Goal: Task Accomplishment & Management: Manage account settings

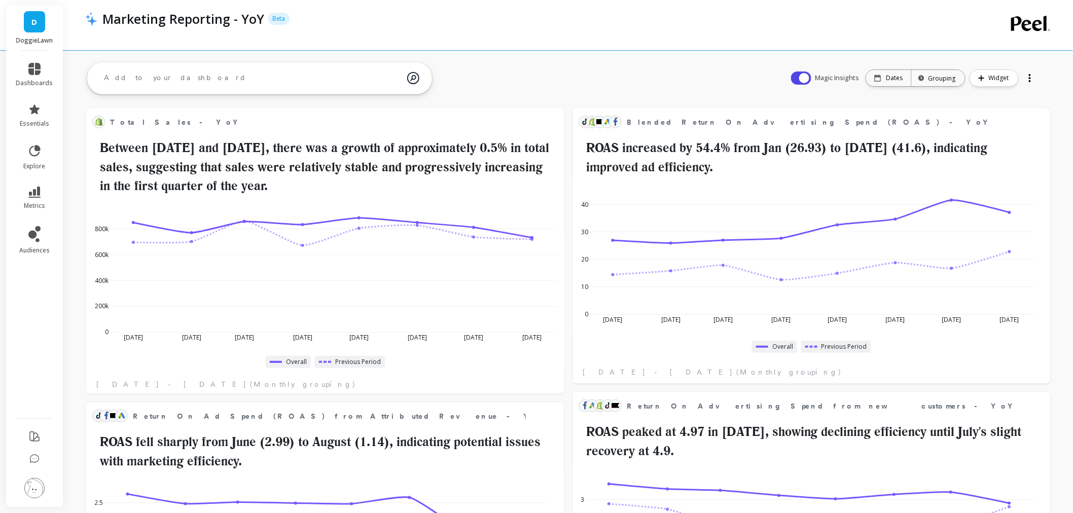
scroll to position [270, 439]
click at [41, 493] on img at bounding box center [34, 488] width 20 height 20
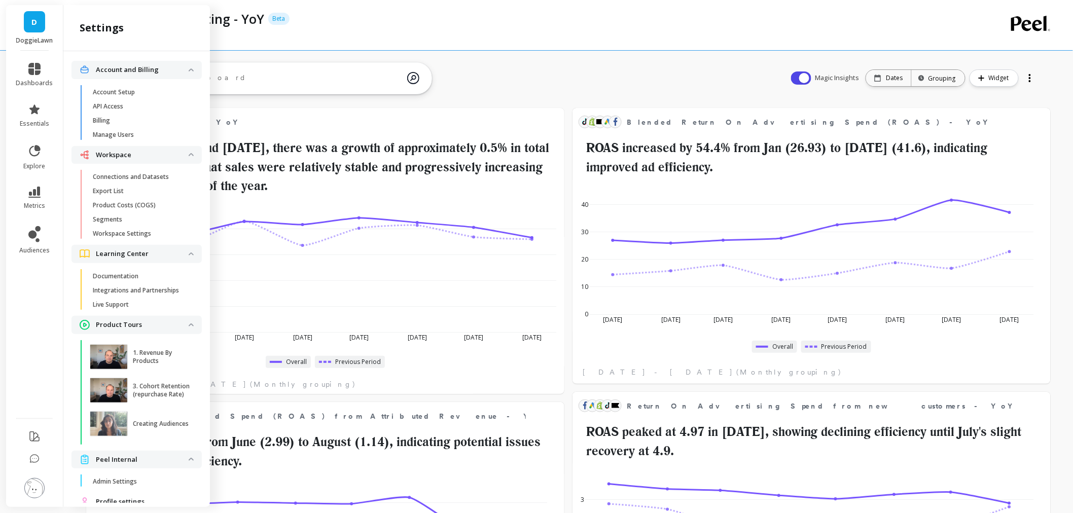
scroll to position [0, 0]
click at [153, 240] on link "Workspace Settings" at bounding box center [145, 234] width 114 height 14
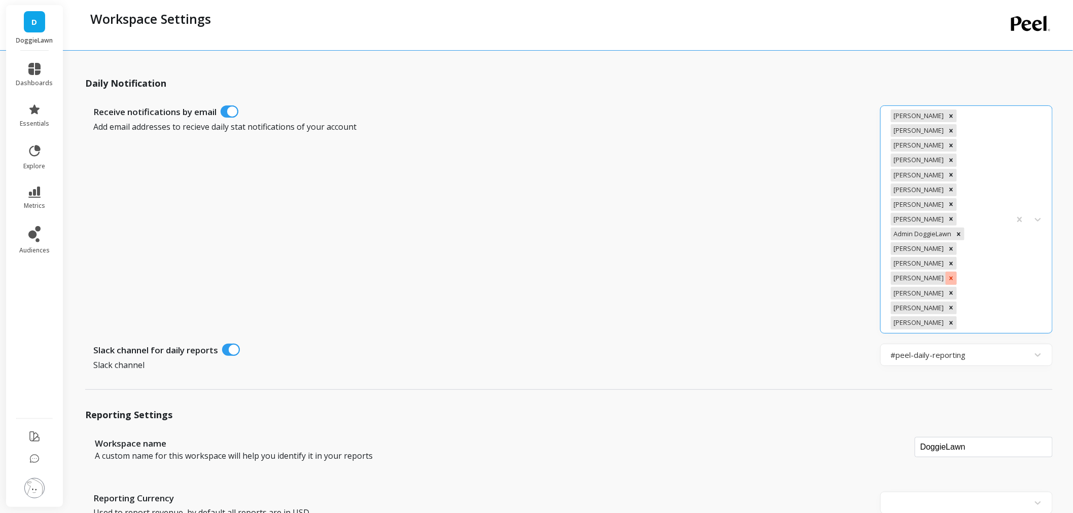
click at [946, 272] on div "Remove Ashley Ho" at bounding box center [951, 278] width 11 height 13
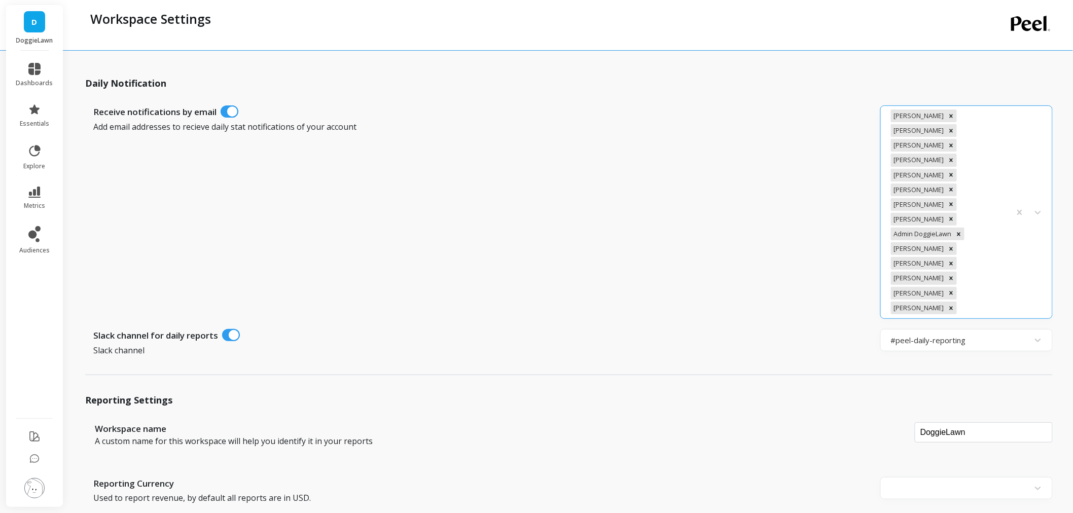
click at [27, 483] on img at bounding box center [34, 488] width 20 height 20
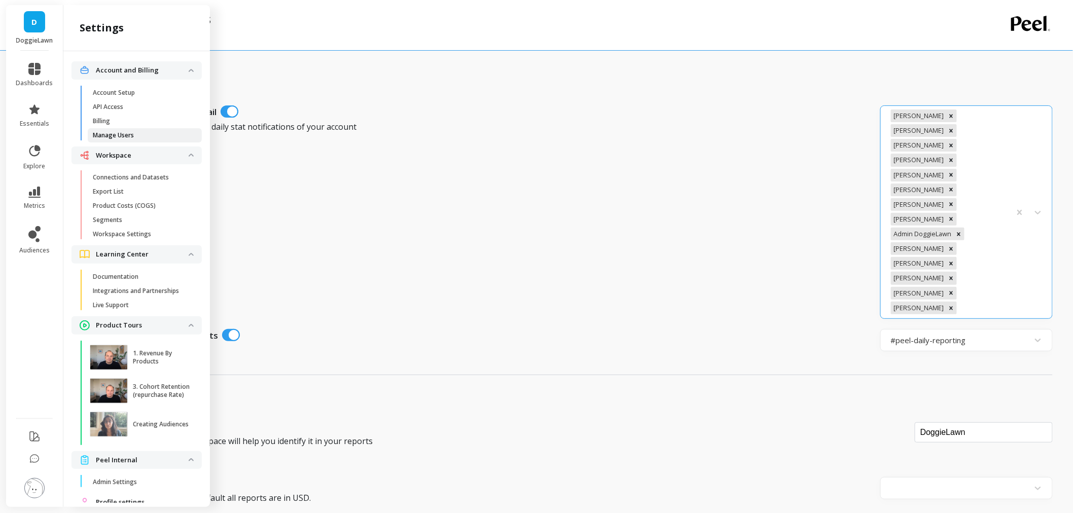
click at [112, 140] on link "Manage Users" at bounding box center [145, 135] width 114 height 14
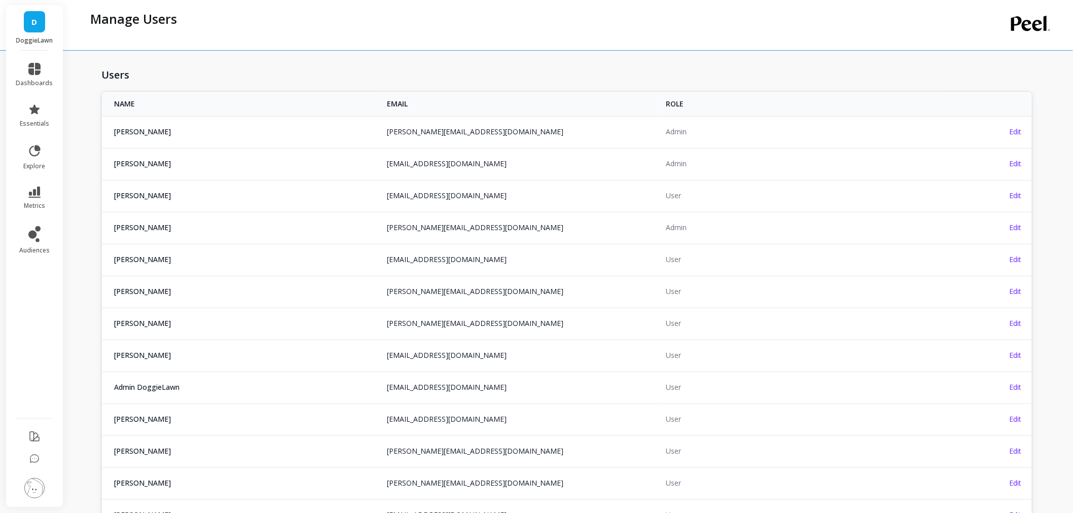
scroll to position [282, 0]
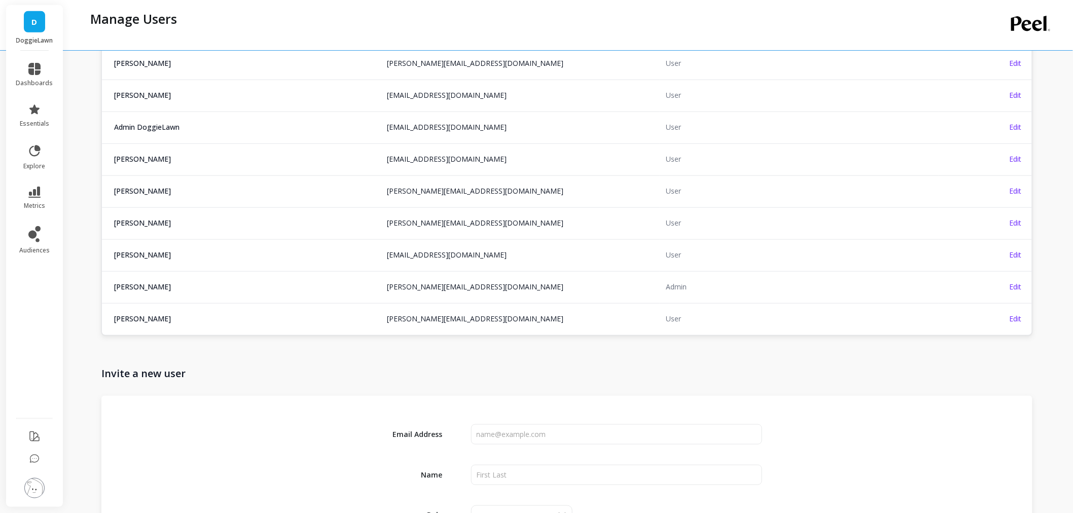
click at [298, 226] on span "[PERSON_NAME]" at bounding box center [244, 223] width 261 height 10
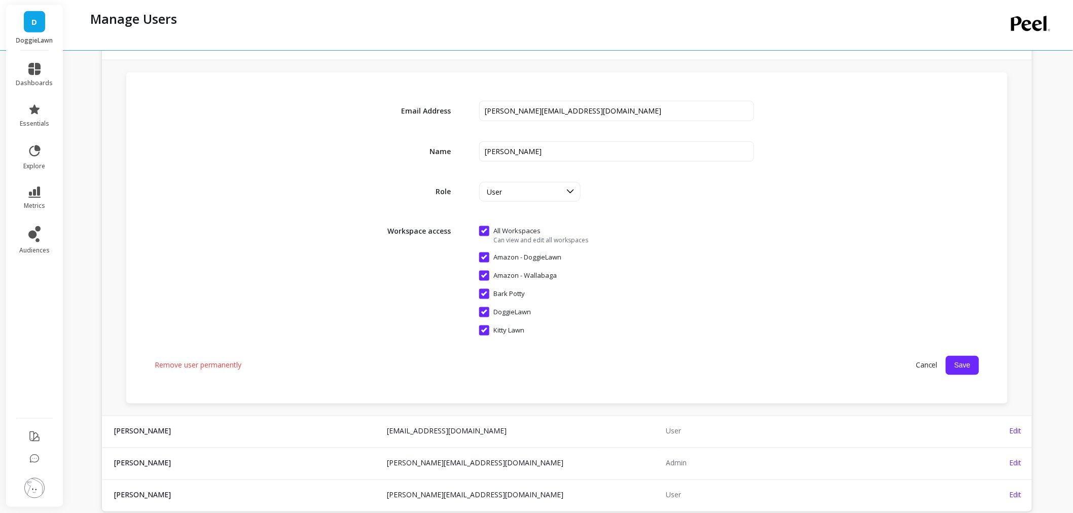
scroll to position [450, 0]
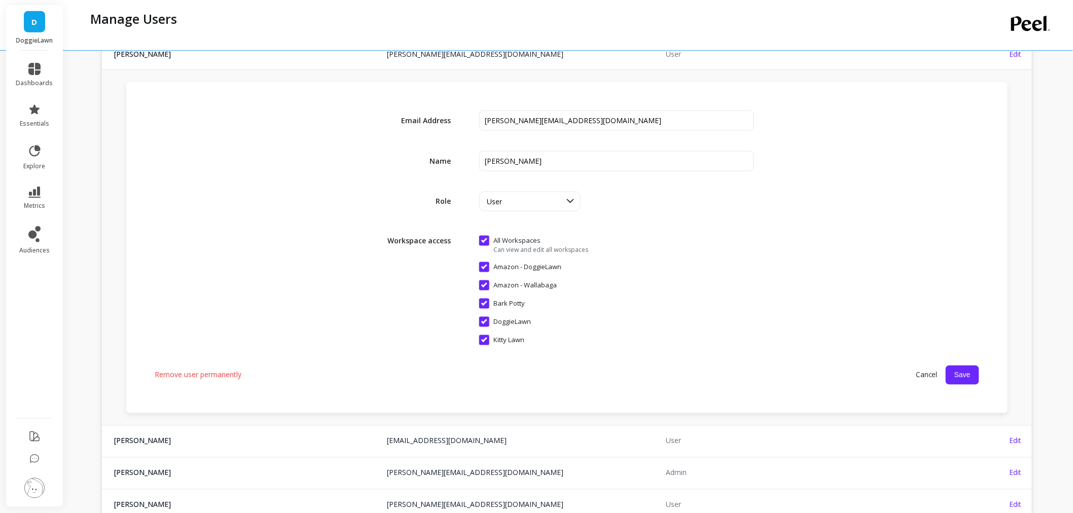
click at [186, 376] on span "Remove user permanently" at bounding box center [198, 375] width 87 height 10
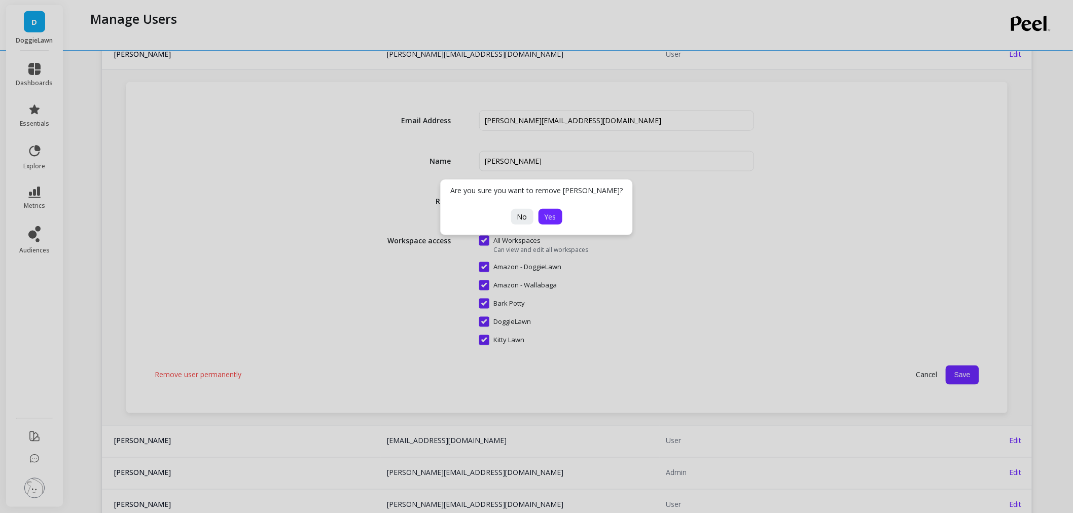
click at [546, 222] on button "Yes" at bounding box center [551, 217] width 24 height 16
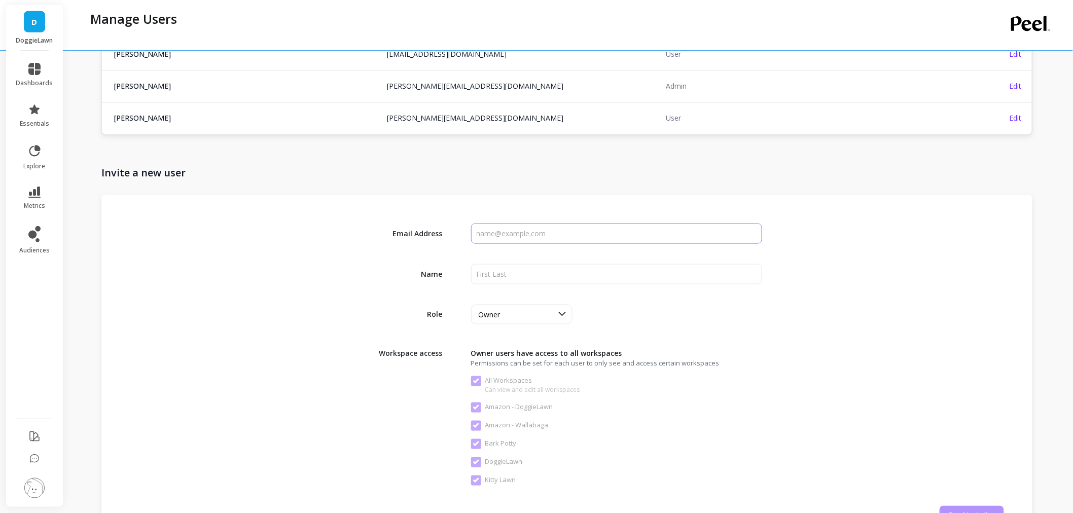
click at [545, 237] on input "input" at bounding box center [617, 234] width 292 height 20
click at [522, 272] on input "input" at bounding box center [617, 274] width 292 height 20
paste input "[PERSON_NAME]"
type input "[PERSON_NAME]"
click at [512, 226] on input "input" at bounding box center [617, 234] width 292 height 20
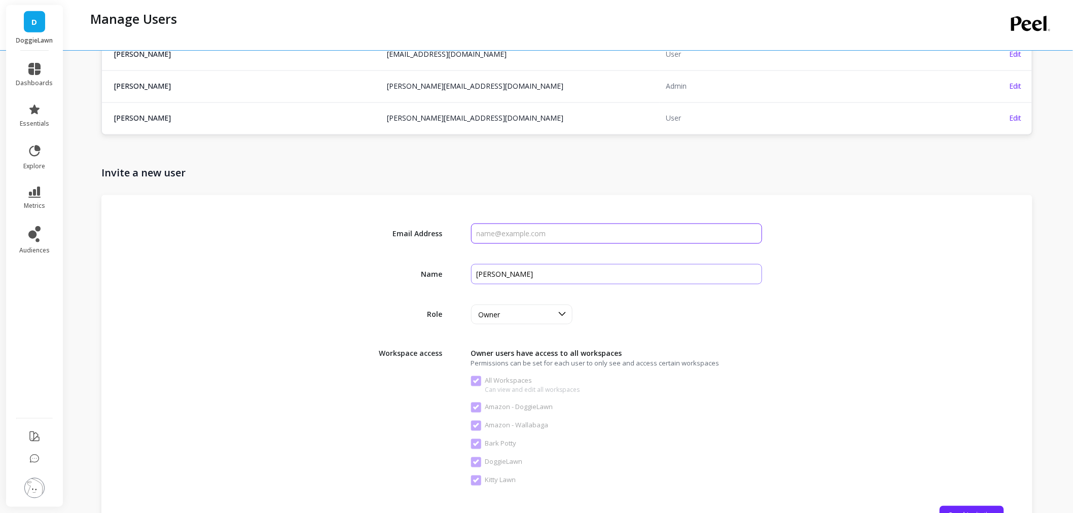
paste input "[EMAIL_ADDRESS][DOMAIN_NAME]"
type input "[EMAIL_ADDRESS][DOMAIN_NAME]"
click at [513, 313] on div "Owner" at bounding box center [516, 315] width 74 height 10
click at [506, 353] on div "Admin" at bounding box center [522, 359] width 100 height 18
click at [881, 316] on div "Role option Admin, selected. Admin" at bounding box center [567, 315] width 875 height 20
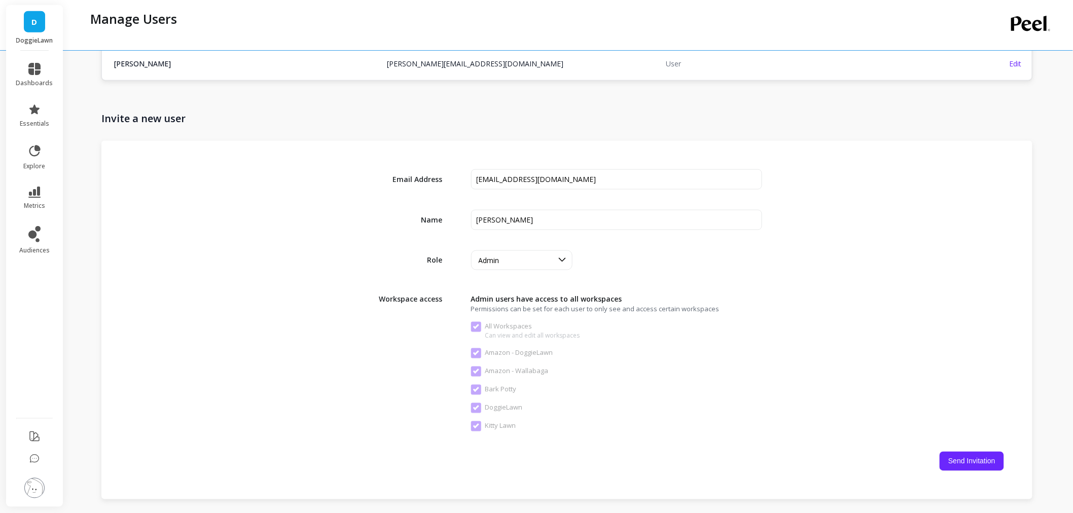
scroll to position [507, 0]
click at [538, 264] on div "Admin" at bounding box center [512, 258] width 81 height 12
click at [504, 315] on div "User" at bounding box center [522, 322] width 100 height 18
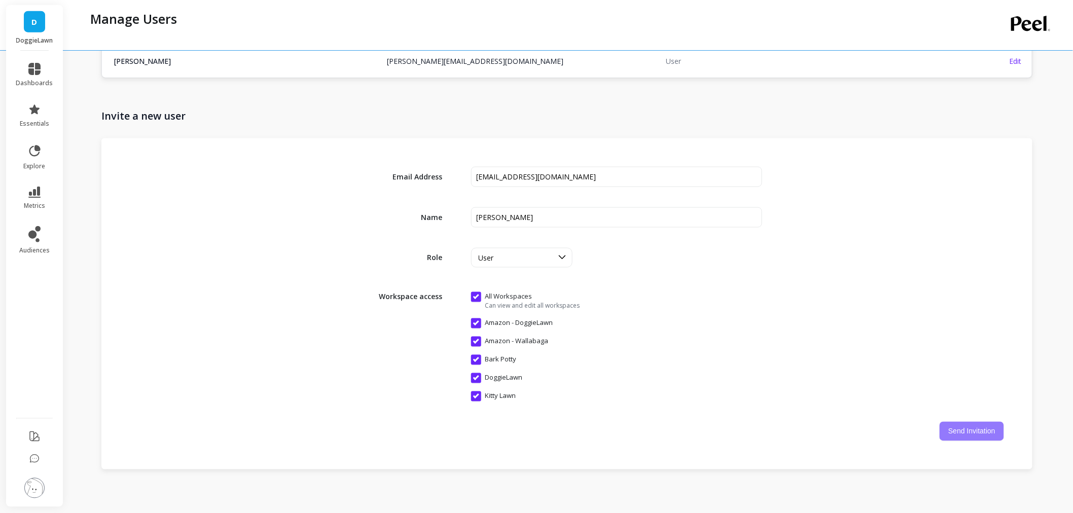
click at [985, 430] on button "Send Invitation" at bounding box center [972, 431] width 64 height 19
checkbox Workspaces "false"
checkbox DoggieLawn "false"
checkbox Wallabaga "false"
checkbox Potty "false"
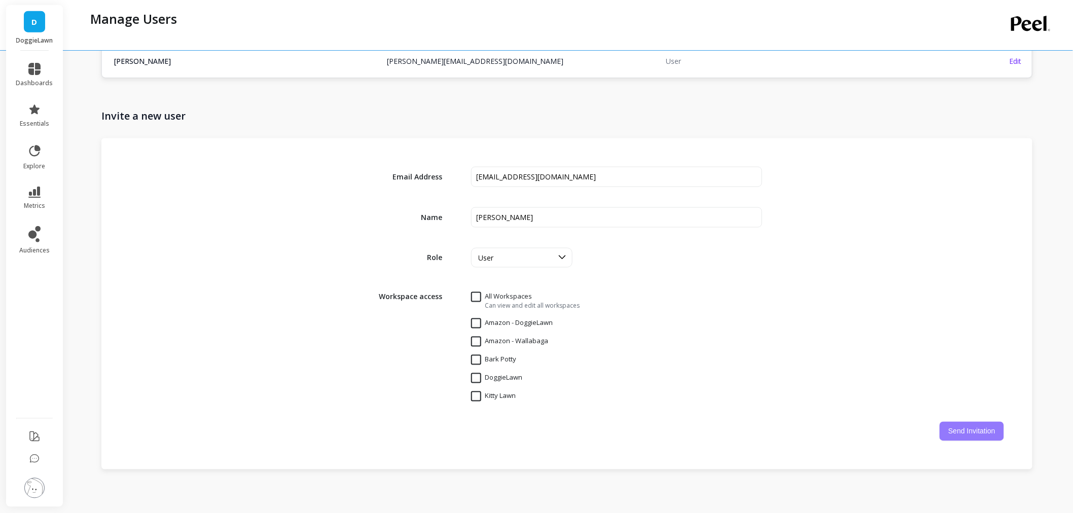
checkbox input "false"
checkbox Lawn "false"
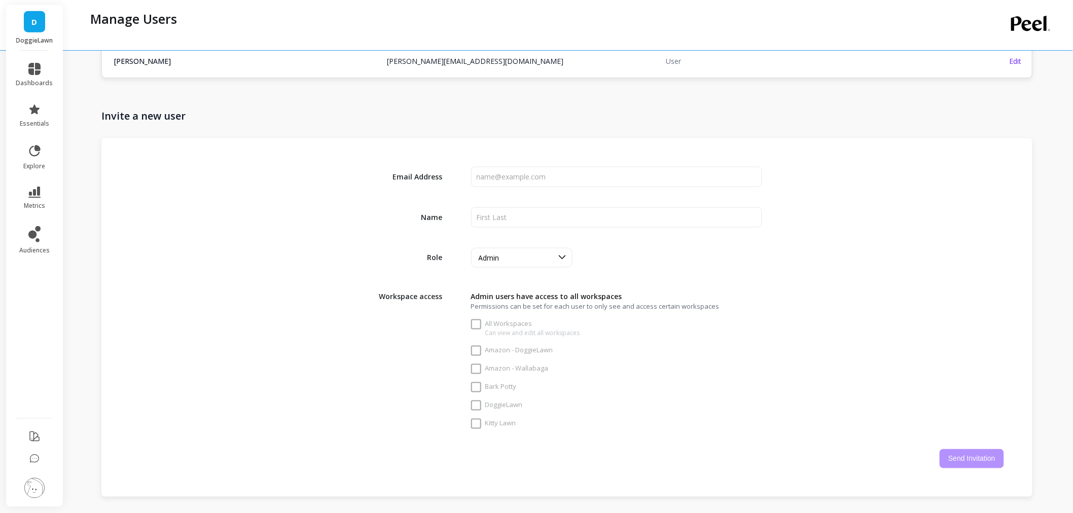
checkbox Workspaces "true"
checkbox DoggieLawn "true"
checkbox Wallabaga "true"
checkbox Potty "true"
checkbox input "true"
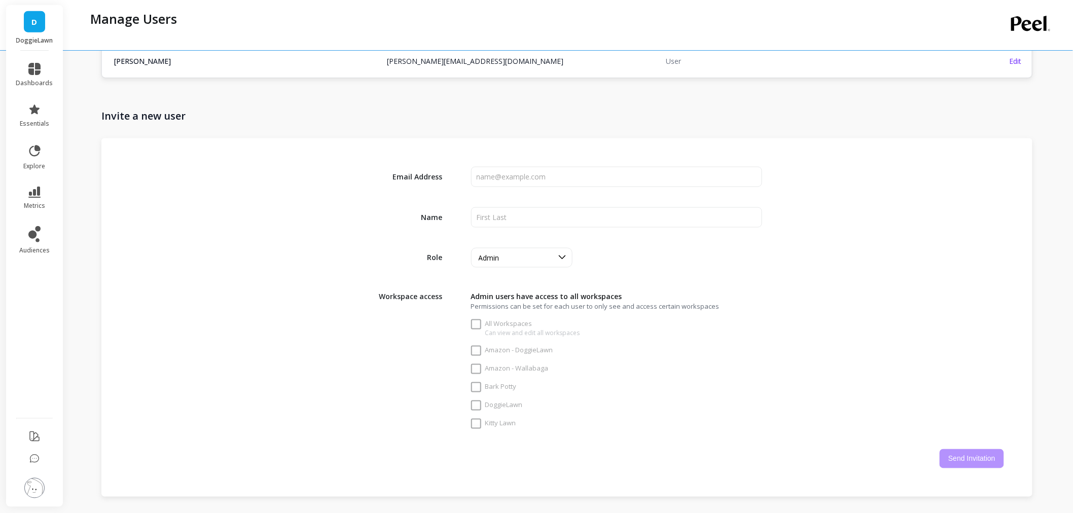
checkbox Lawn "true"
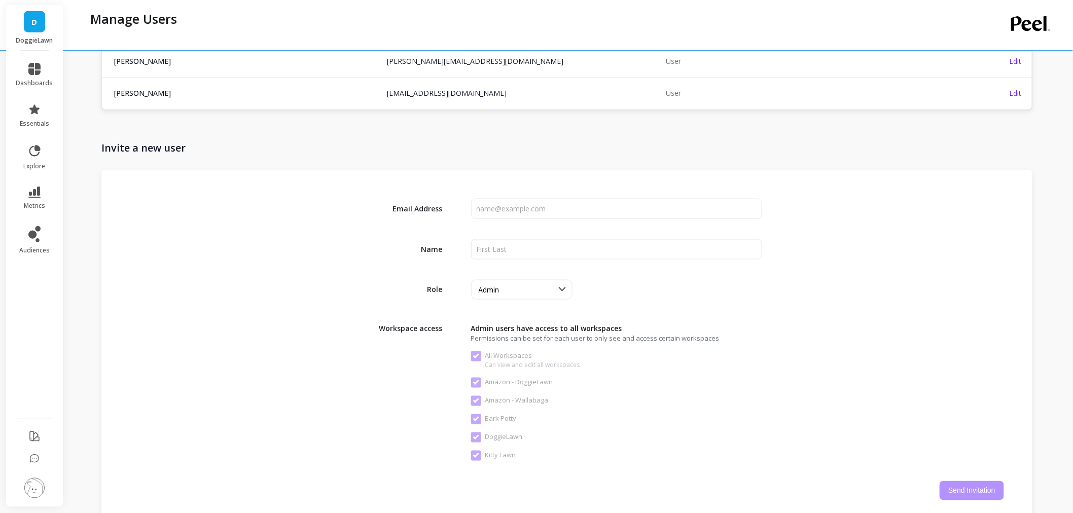
click at [42, 493] on img at bounding box center [34, 488] width 20 height 20
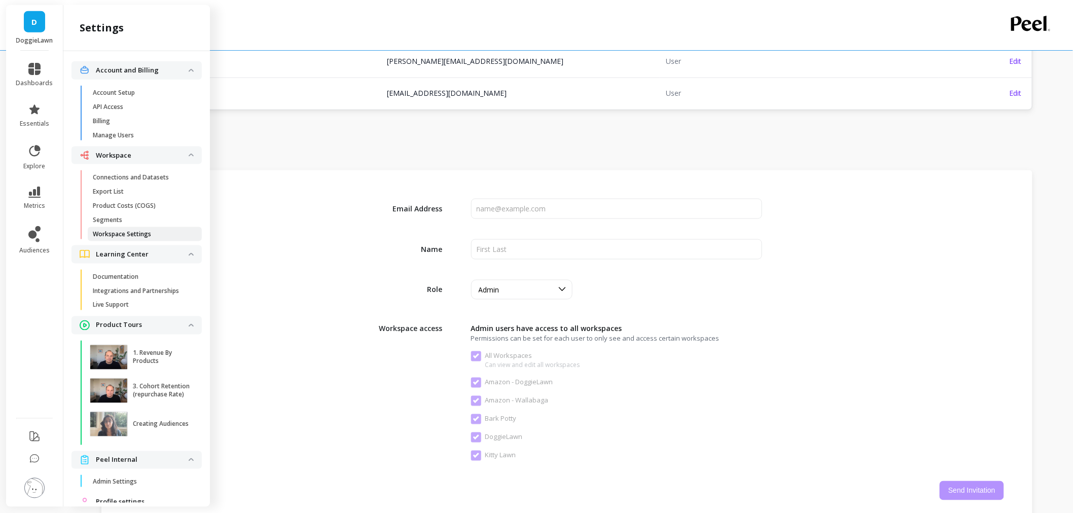
click at [151, 240] on link "Workspace Settings" at bounding box center [145, 234] width 114 height 14
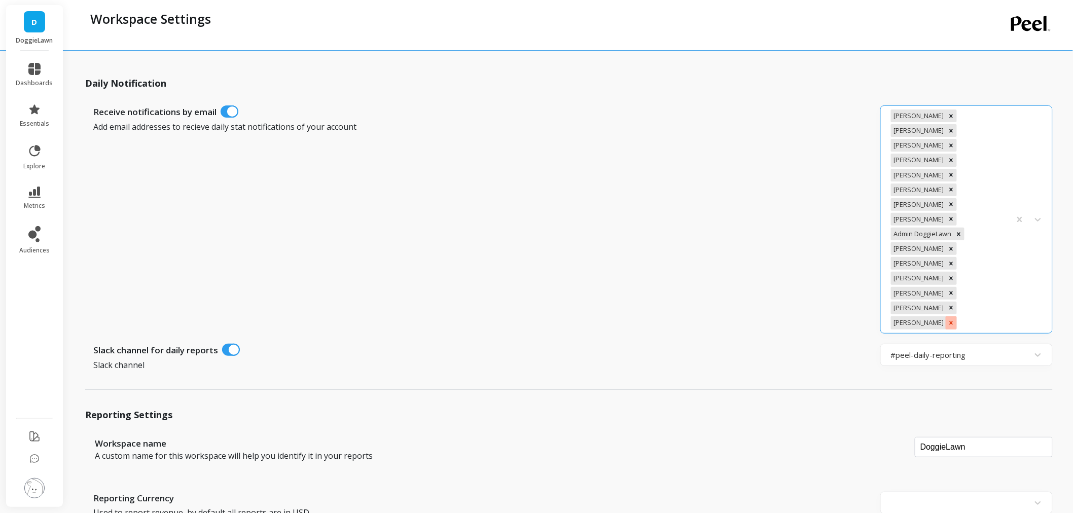
click at [950, 321] on icon "Remove Ashley Ho" at bounding box center [952, 323] width 4 height 4
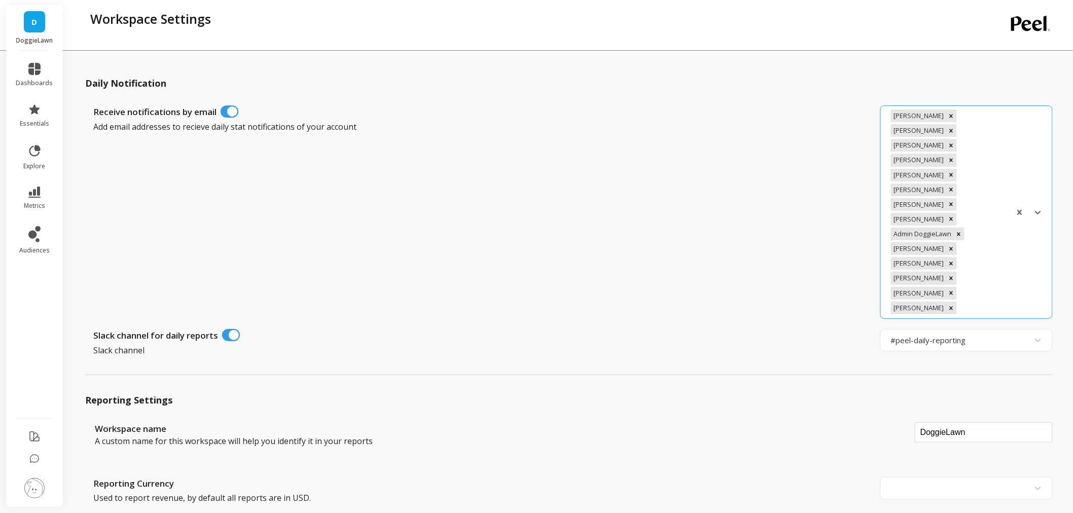
type input "a"
click at [984, 325] on div "[PERSON_NAME]" at bounding box center [967, 335] width 172 height 20
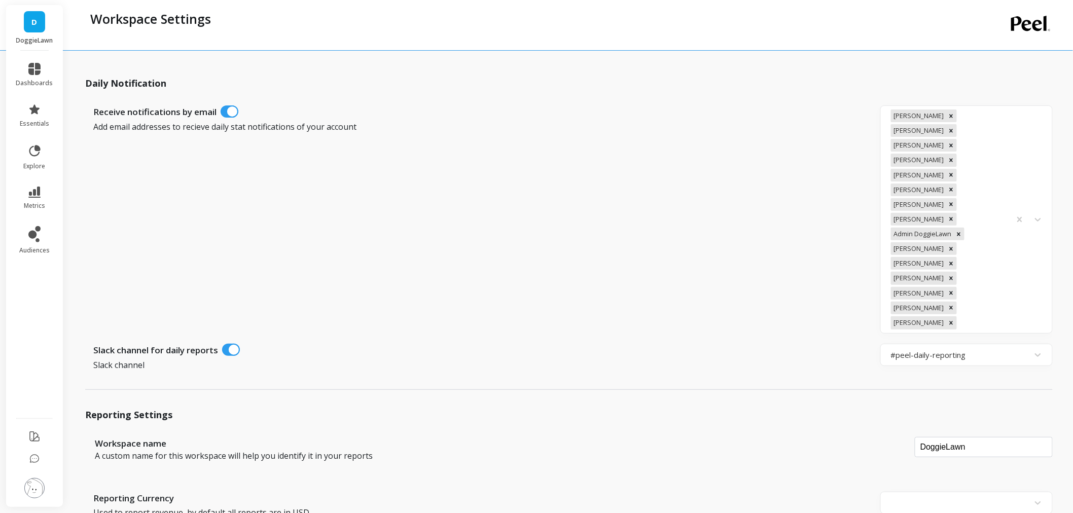
click at [33, 493] on img at bounding box center [34, 488] width 20 height 20
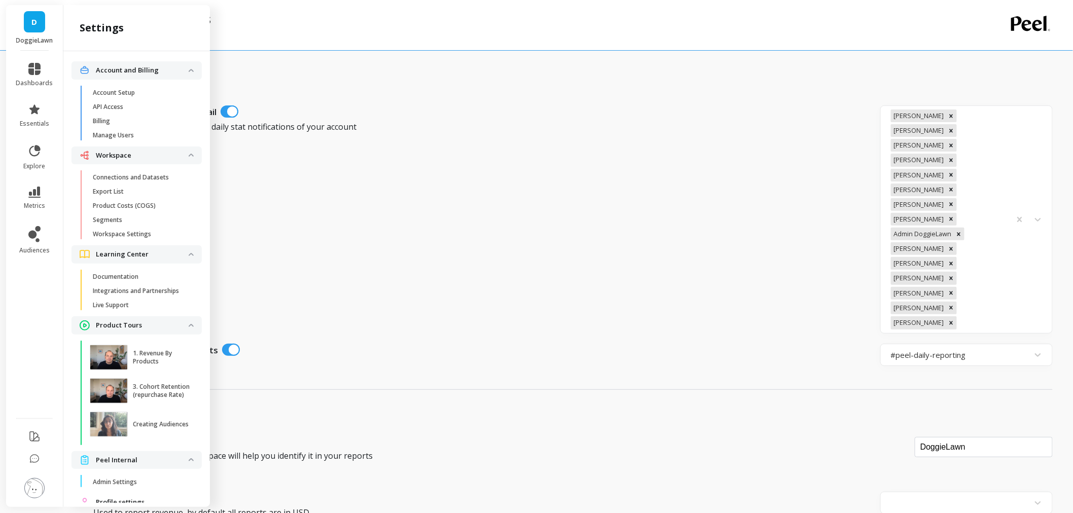
click at [37, 27] on span "D" at bounding box center [35, 22] width 6 height 12
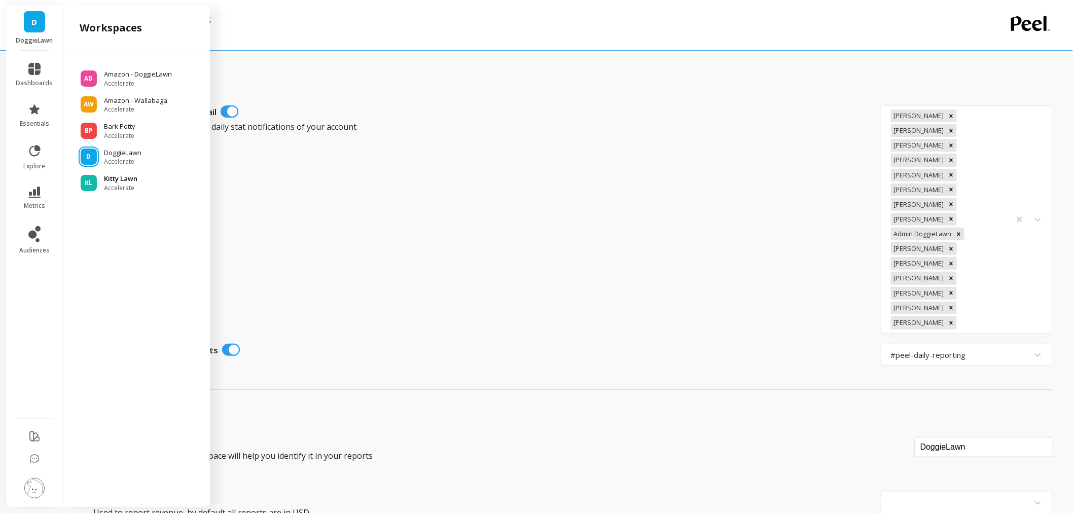
click at [117, 184] on span "Accelerate" at bounding box center [120, 188] width 33 height 8
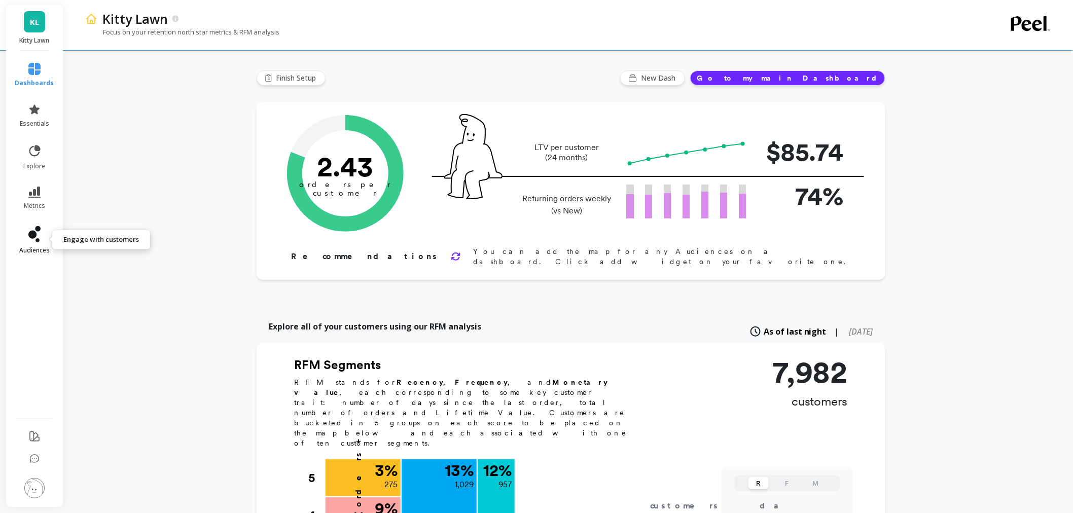
click at [29, 249] on span "audiences" at bounding box center [34, 251] width 30 height 8
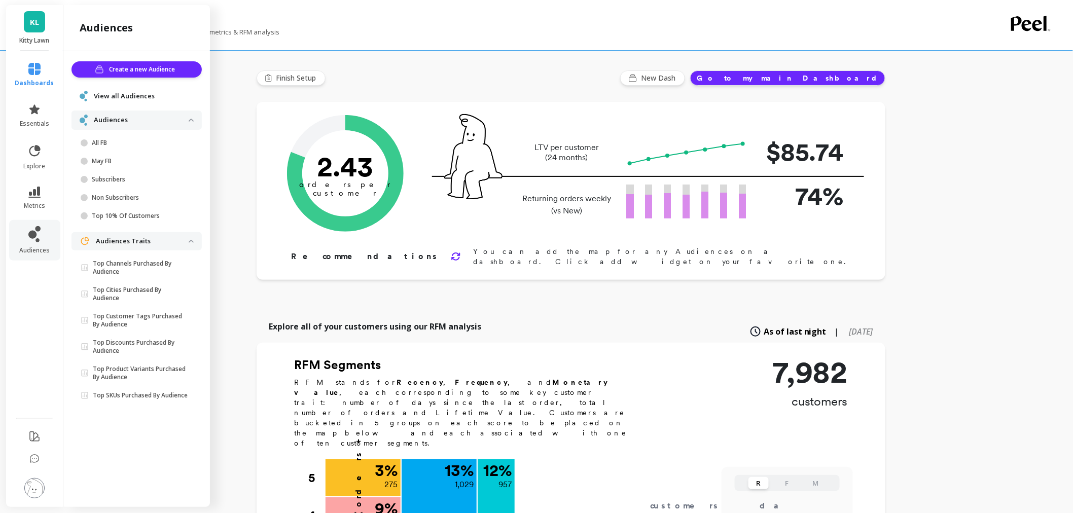
click at [22, 479] on li at bounding box center [34, 489] width 59 height 36
click at [33, 490] on img at bounding box center [34, 488] width 20 height 20
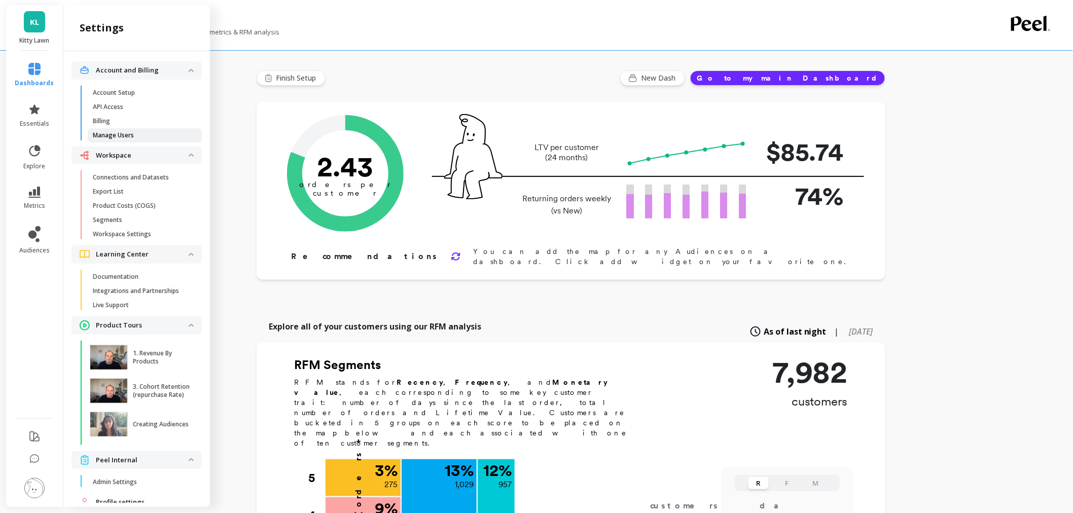
click at [144, 134] on span "Manage Users" at bounding box center [141, 135] width 97 height 8
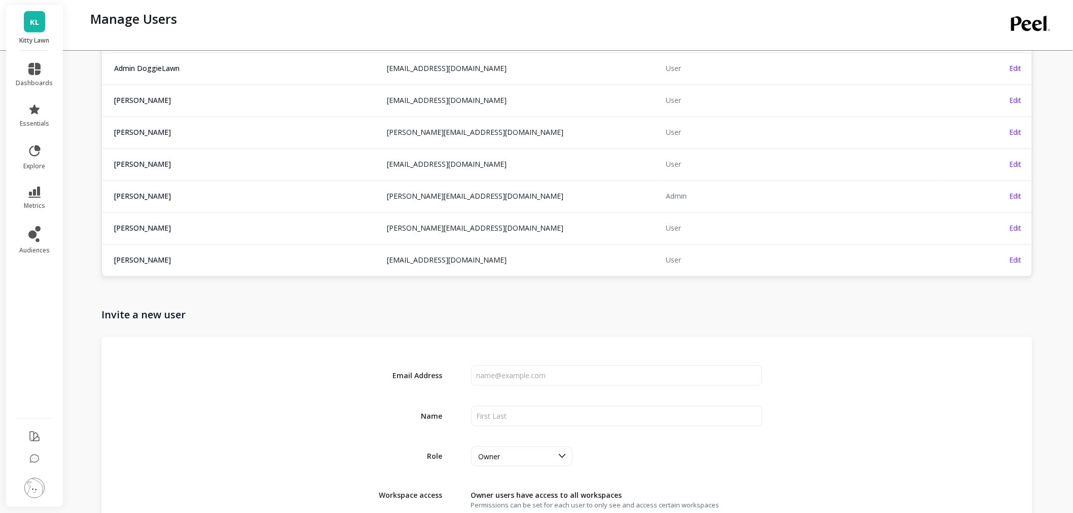
scroll to position [338, 0]
click at [42, 487] on img at bounding box center [34, 488] width 20 height 20
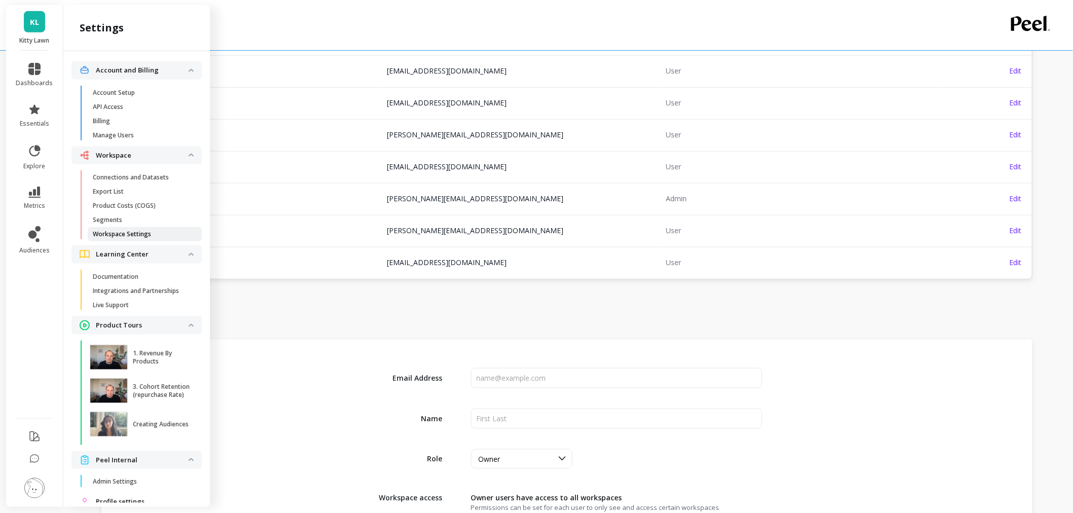
click at [151, 235] on span "Workspace Settings" at bounding box center [141, 234] width 97 height 8
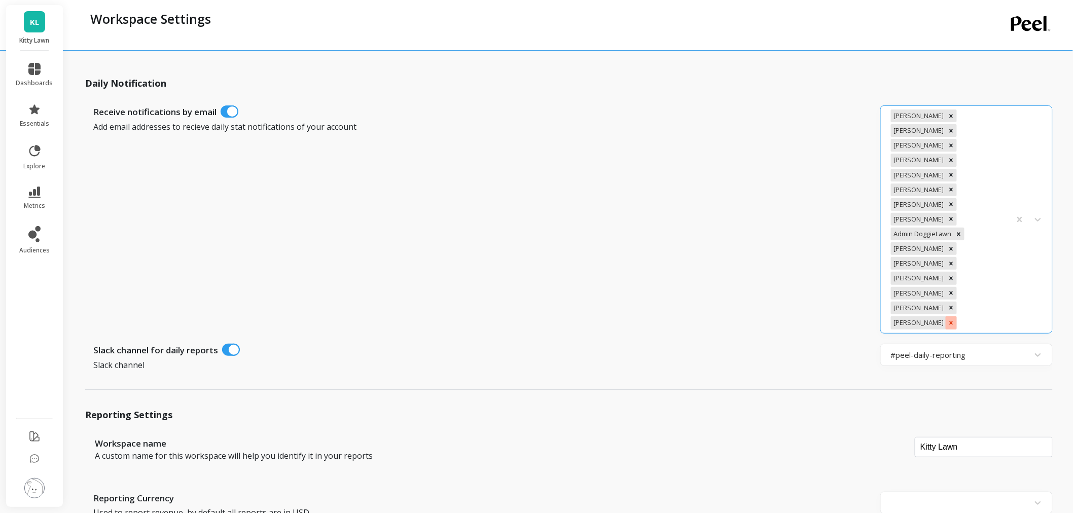
click at [948, 320] on icon "Remove Ashley Ho" at bounding box center [951, 323] width 7 height 7
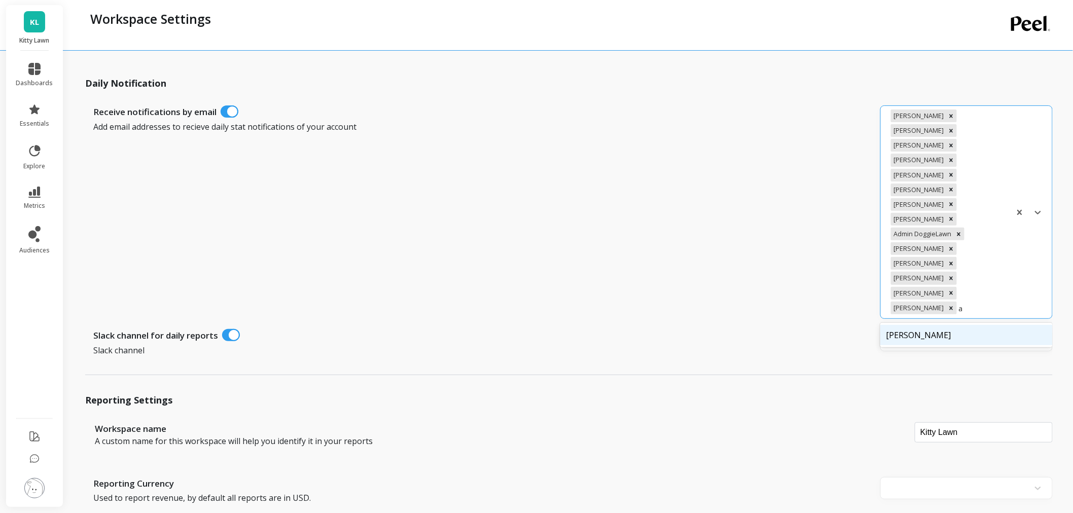
type input "as"
click at [922, 325] on div "Ashley Ho" at bounding box center [967, 335] width 172 height 20
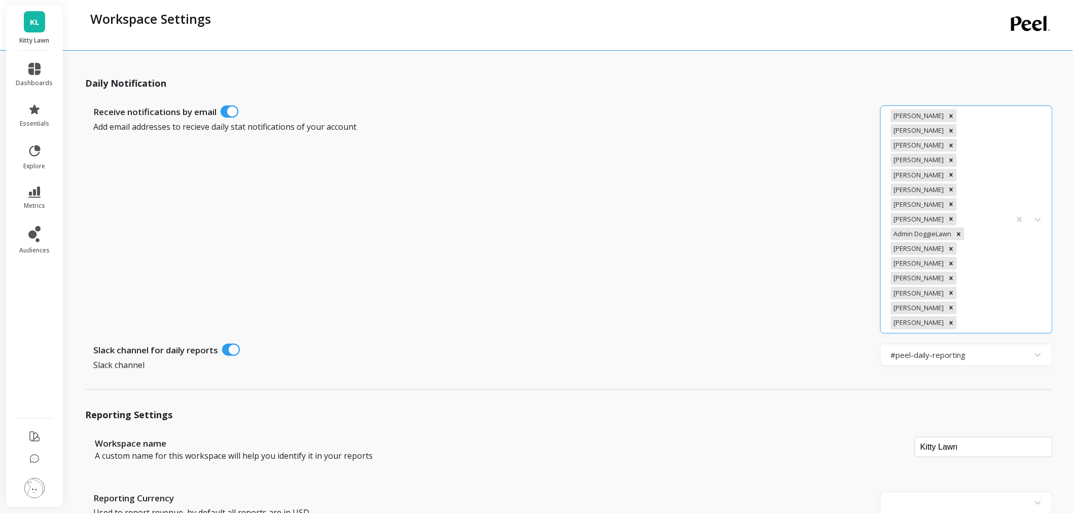
click at [47, 284] on ul "dashboards essentials explore metrics audiences" at bounding box center [34, 232] width 57 height 350
click at [37, 16] on span "KL" at bounding box center [34, 22] width 9 height 12
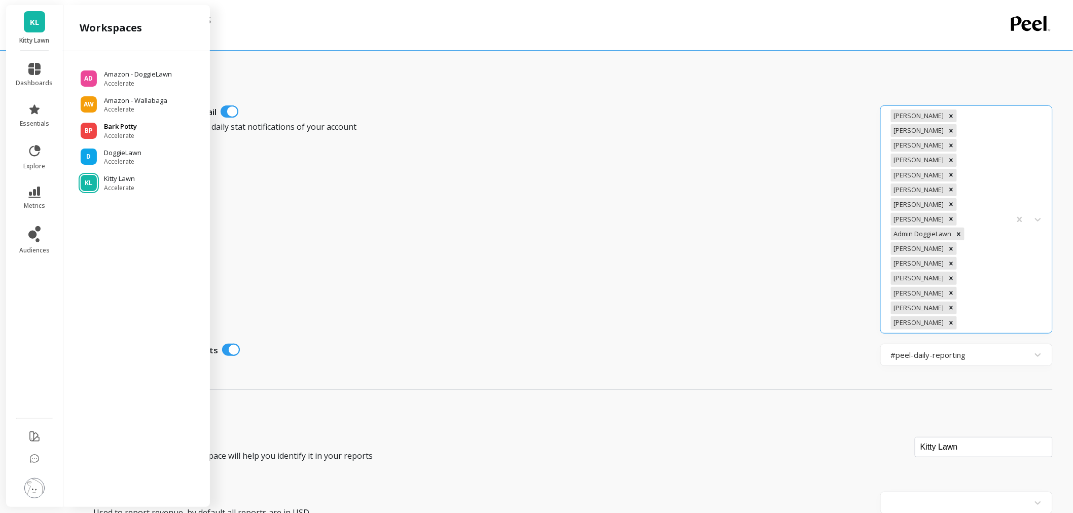
click at [129, 132] on span "Accelerate" at bounding box center [120, 136] width 33 height 8
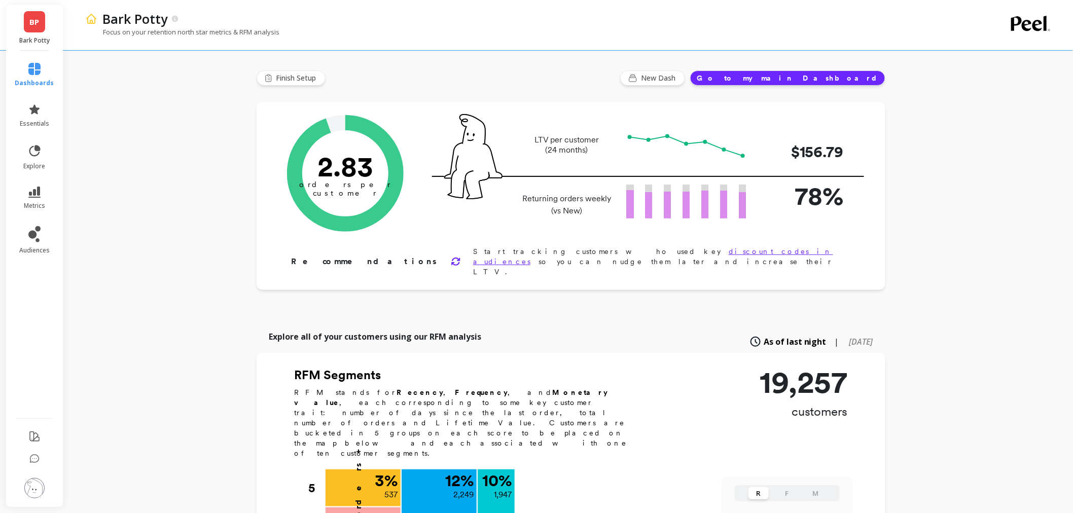
click at [42, 493] on img at bounding box center [34, 488] width 20 height 20
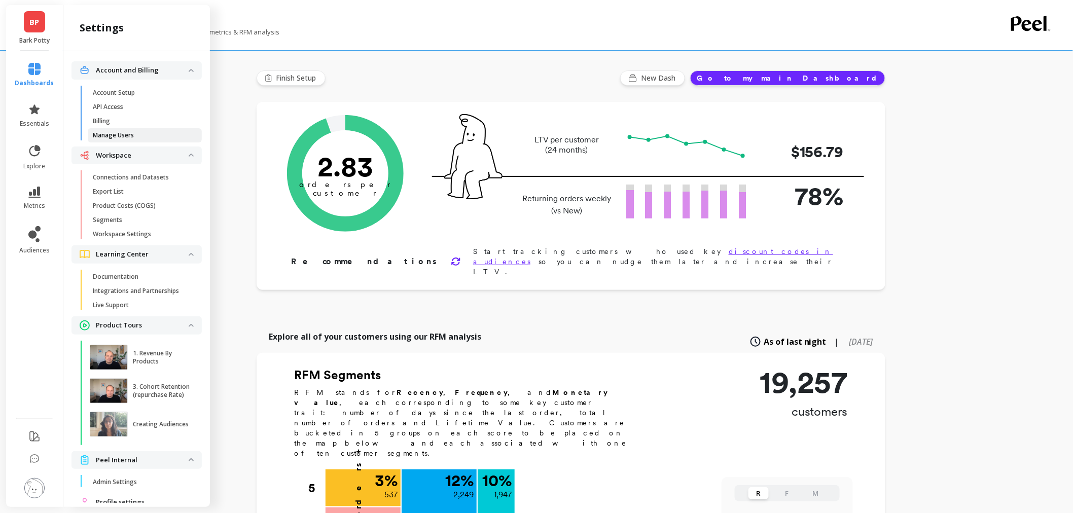
click at [151, 134] on span "Manage Users" at bounding box center [141, 135] width 97 height 8
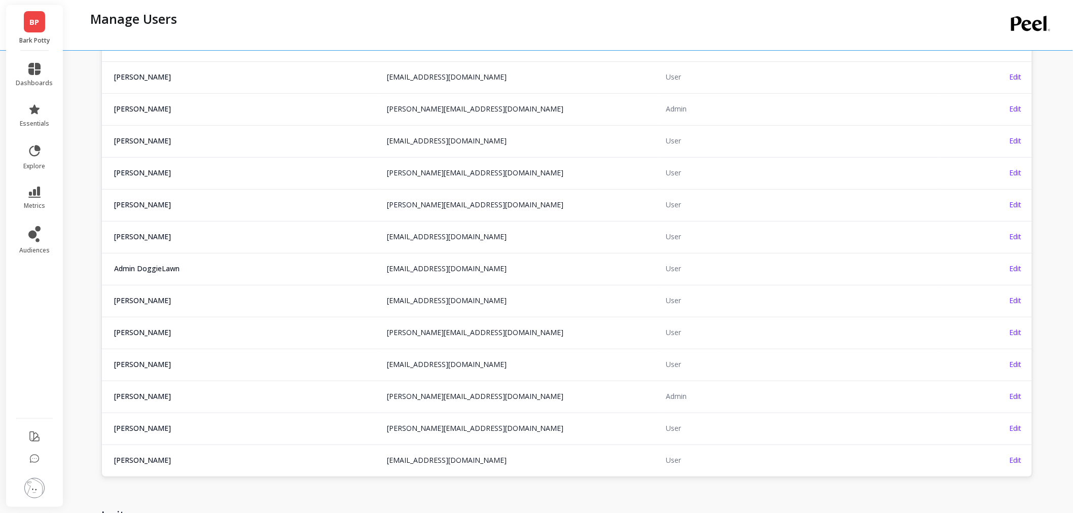
scroll to position [169, 0]
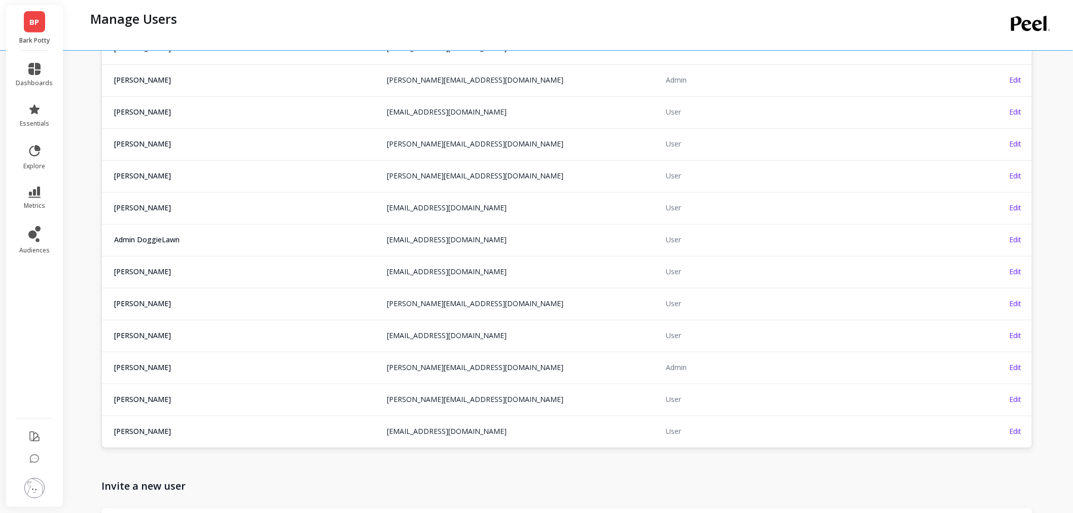
click at [34, 494] on img at bounding box center [34, 488] width 20 height 20
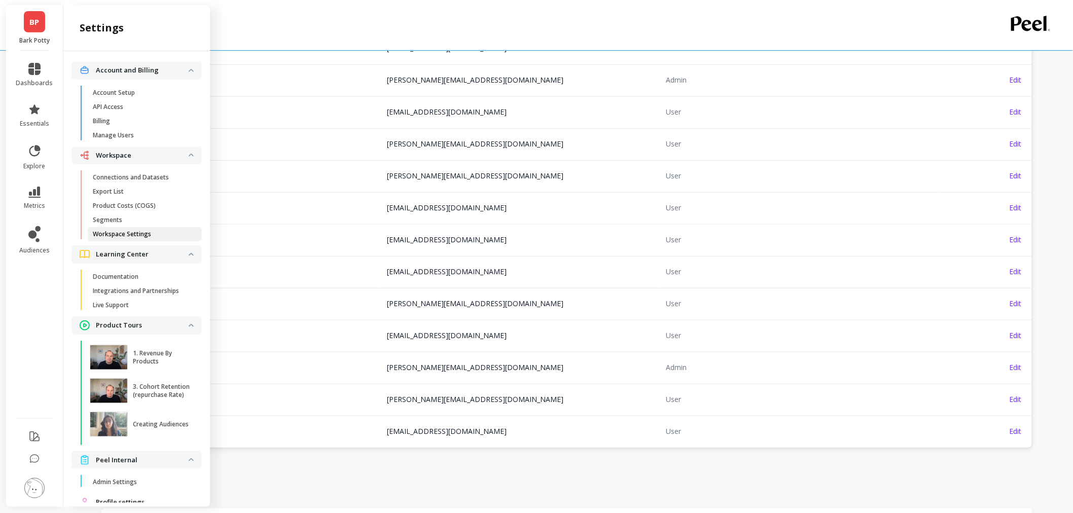
click at [150, 239] on link "Workspace Settings" at bounding box center [145, 234] width 114 height 14
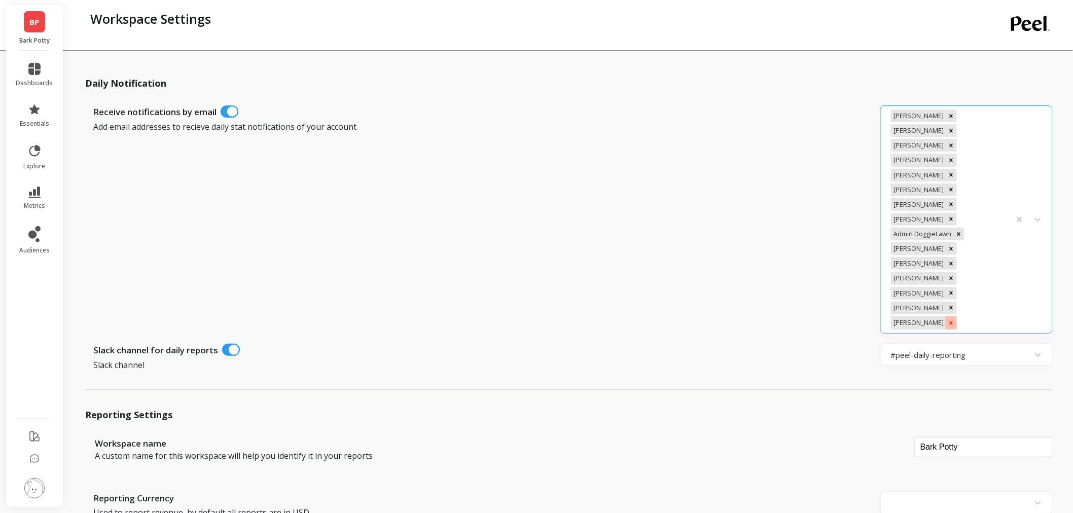
click at [950, 321] on icon "Remove Ashley Ho" at bounding box center [952, 323] width 4 height 4
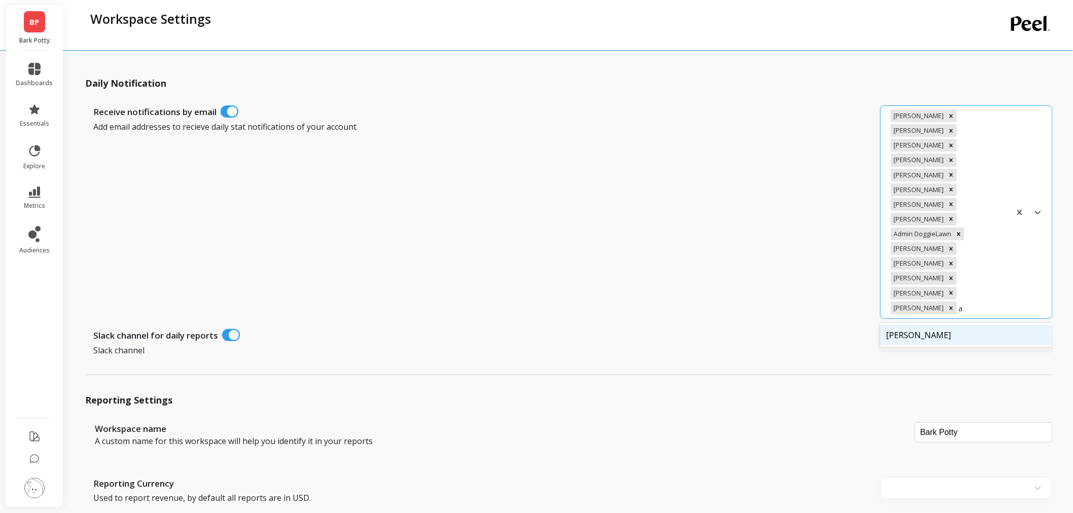
type input "as"
click at [975, 325] on div "[PERSON_NAME]" at bounding box center [967, 335] width 172 height 20
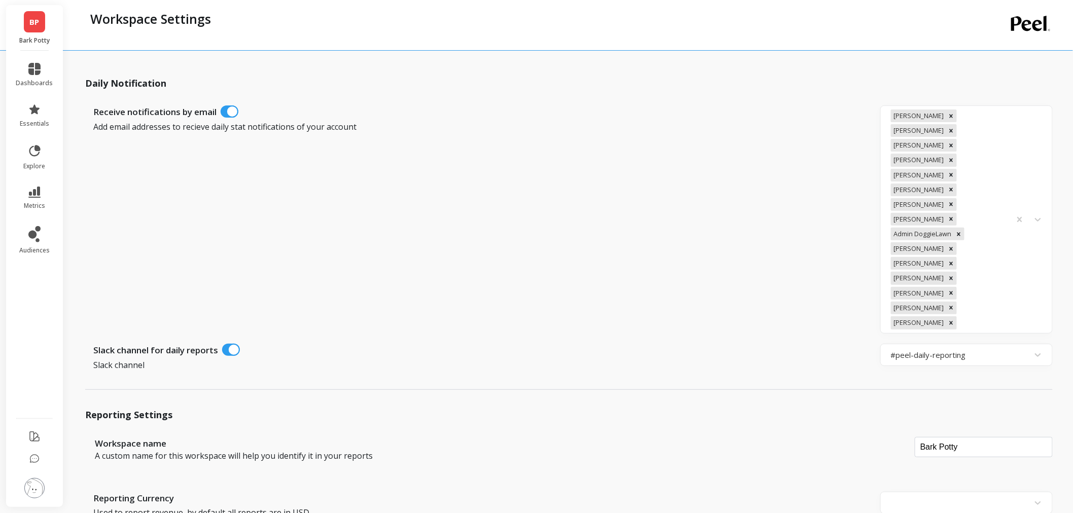
click at [32, 21] on span "BP" at bounding box center [35, 22] width 10 height 12
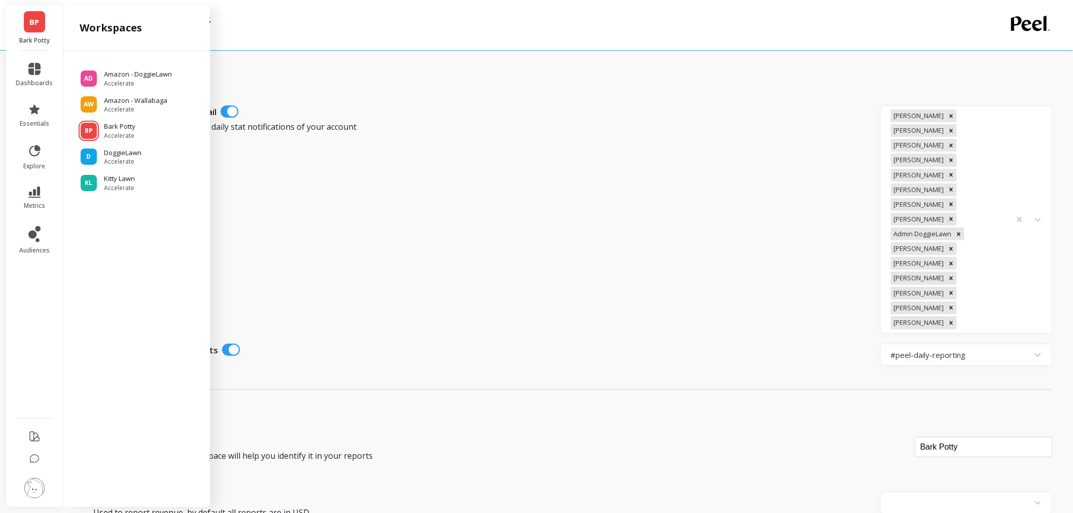
click at [118, 94] on ul "AD Amazon - DoggieLawn Accelerate AW Amazon - Wallabaga Accelerate BP Bark Pott…" at bounding box center [137, 126] width 130 height 131
click at [118, 103] on p "Amazon - Wallabaga" at bounding box center [137, 101] width 67 height 10
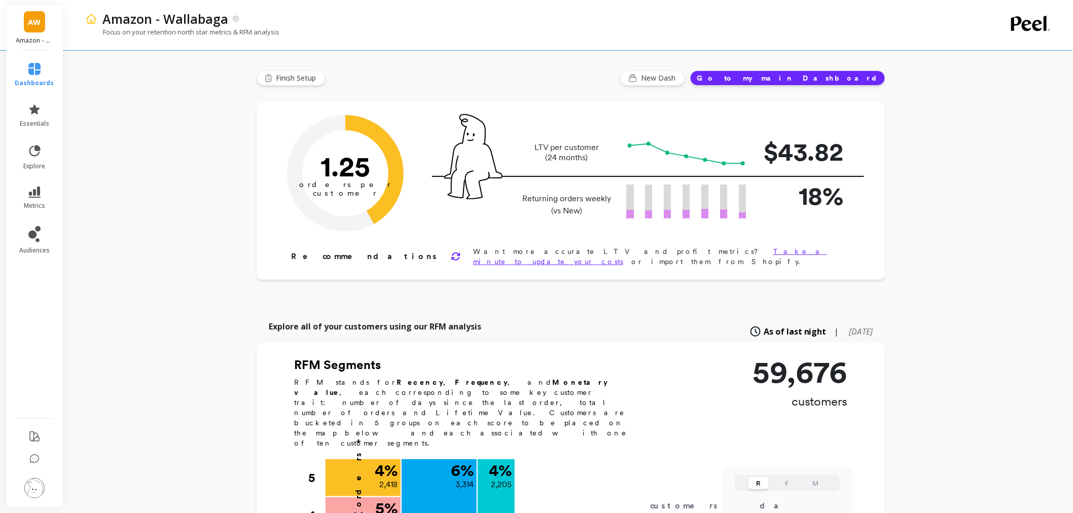
click at [26, 490] on img at bounding box center [34, 488] width 20 height 20
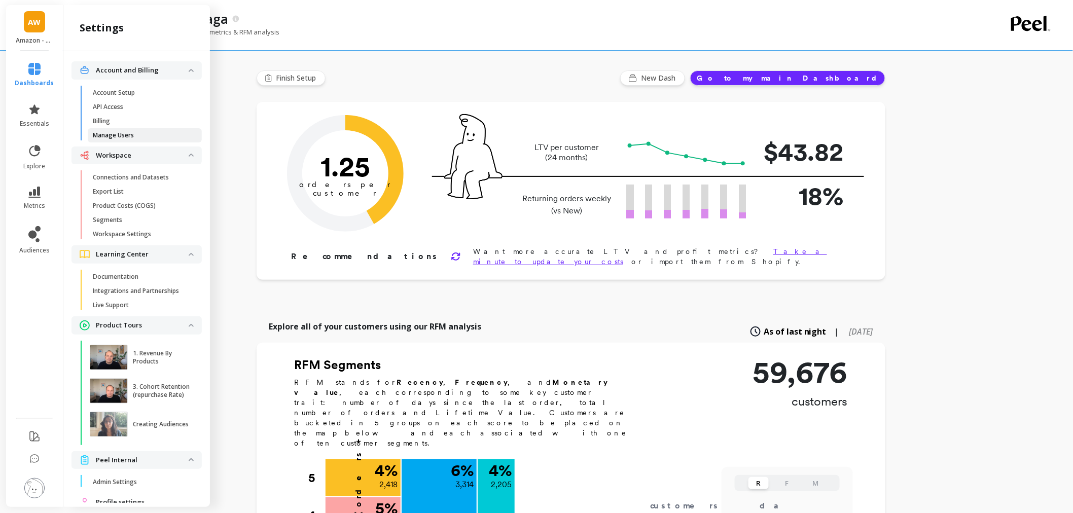
click at [127, 129] on link "Manage Users" at bounding box center [145, 135] width 114 height 14
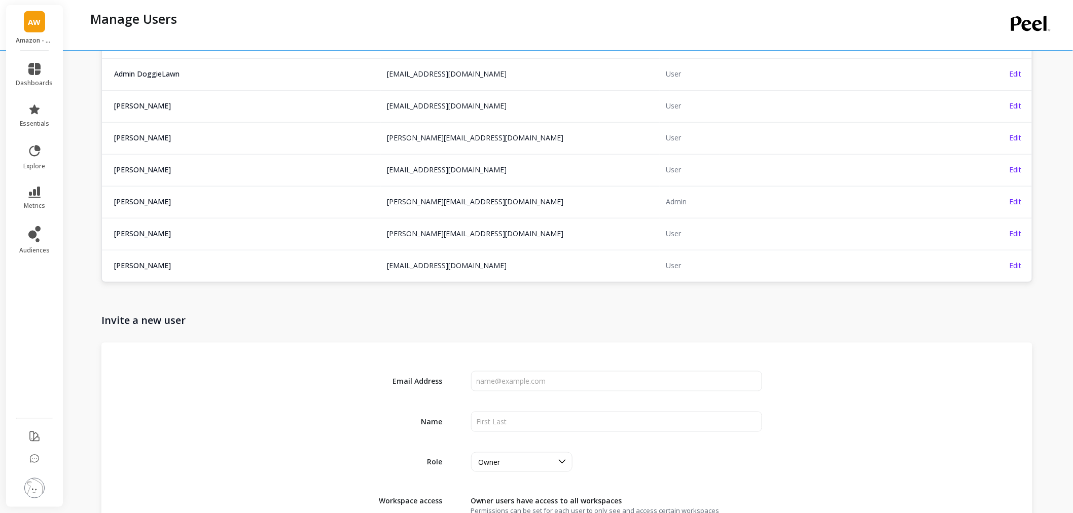
scroll to position [338, 0]
click at [37, 484] on img at bounding box center [34, 488] width 20 height 20
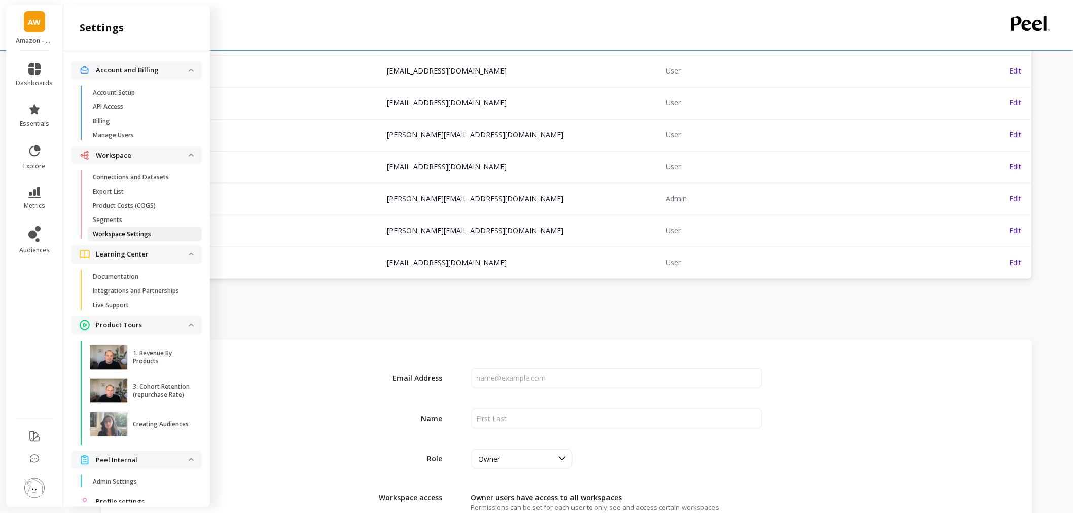
click at [125, 236] on p "Workspace Settings" at bounding box center [122, 234] width 58 height 8
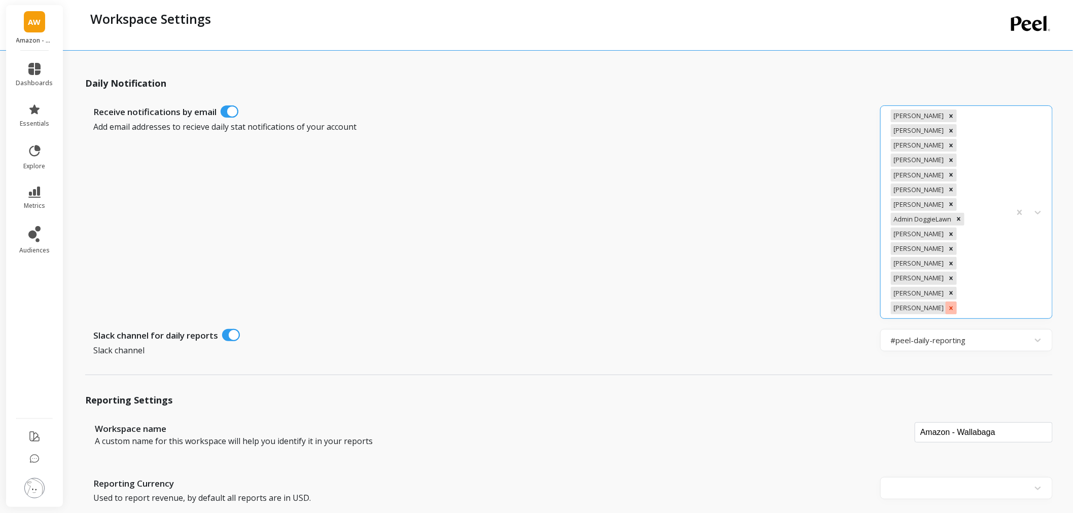
click at [948, 305] on icon "Remove Ashley Ho" at bounding box center [951, 308] width 7 height 7
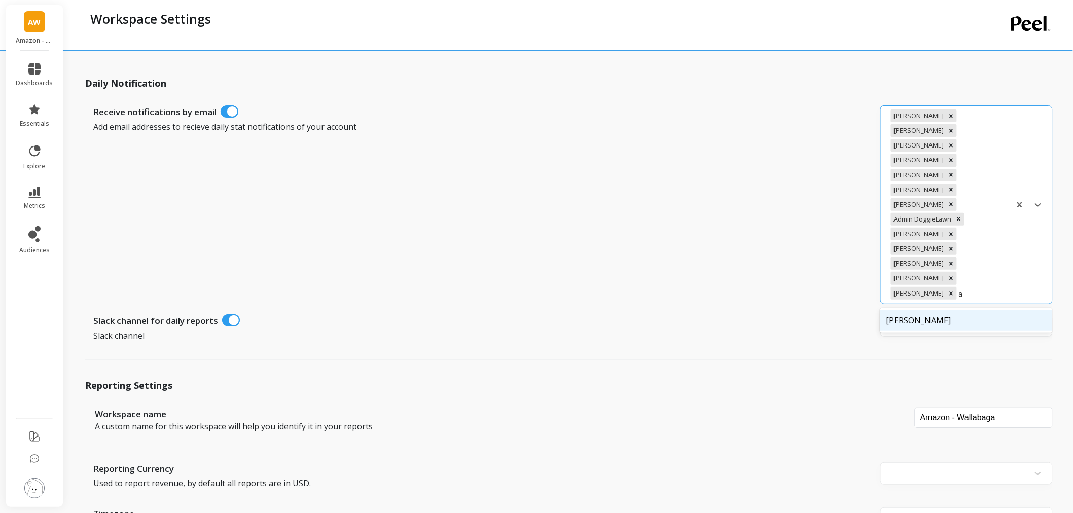
type input "as"
click at [905, 310] on div "[PERSON_NAME]" at bounding box center [967, 320] width 172 height 20
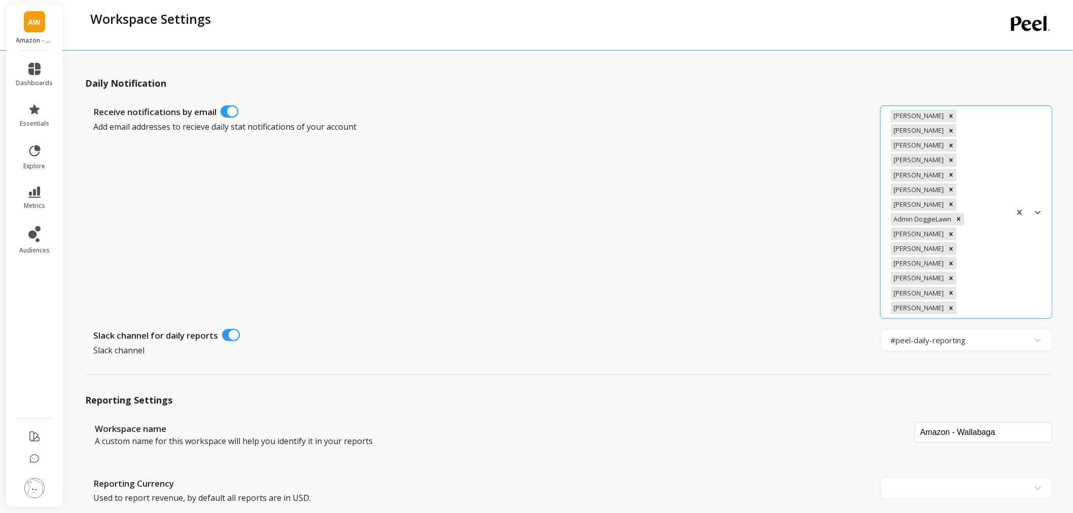
click at [33, 18] on span "AW" at bounding box center [34, 22] width 13 height 12
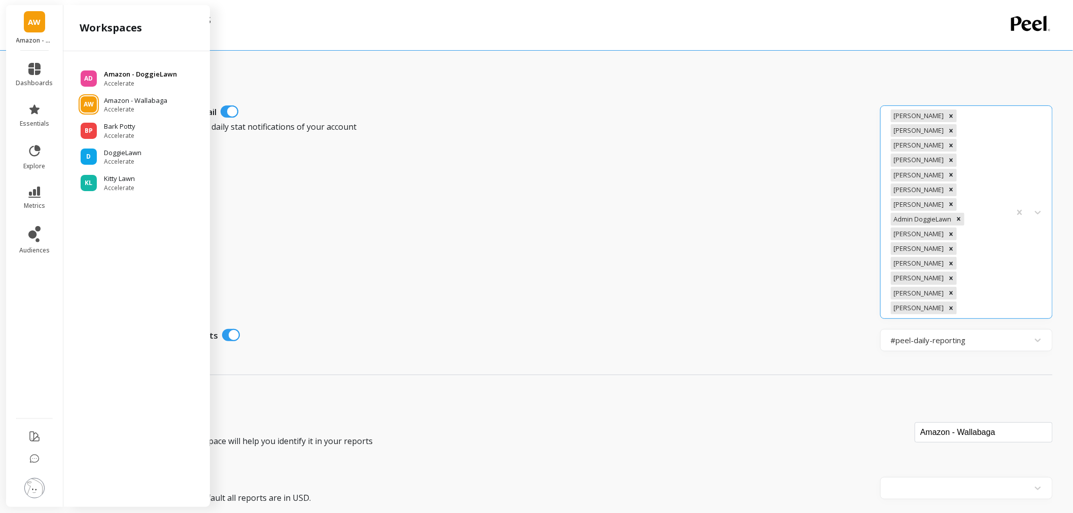
click at [145, 80] on span "Accelerate" at bounding box center [140, 84] width 73 height 8
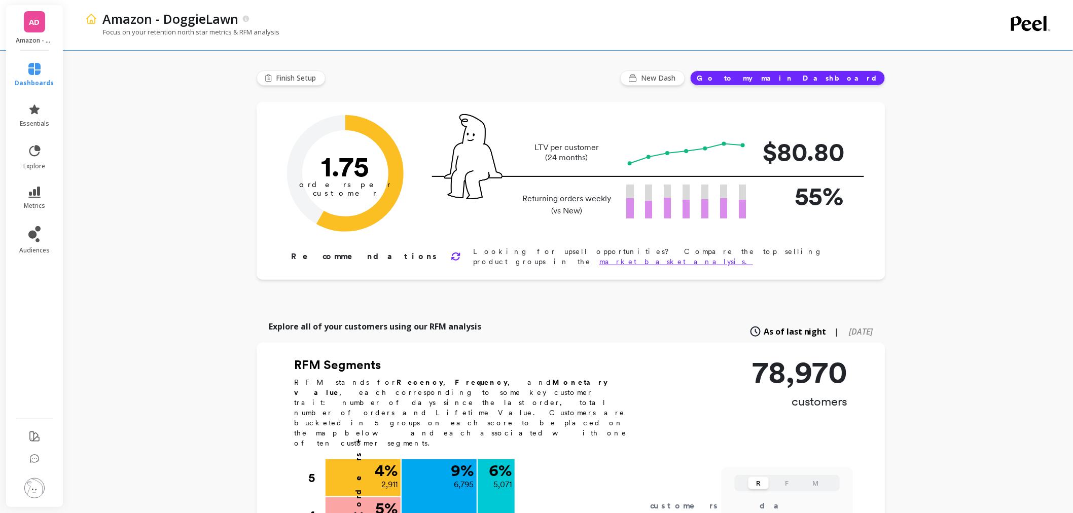
click at [38, 494] on img at bounding box center [34, 488] width 20 height 20
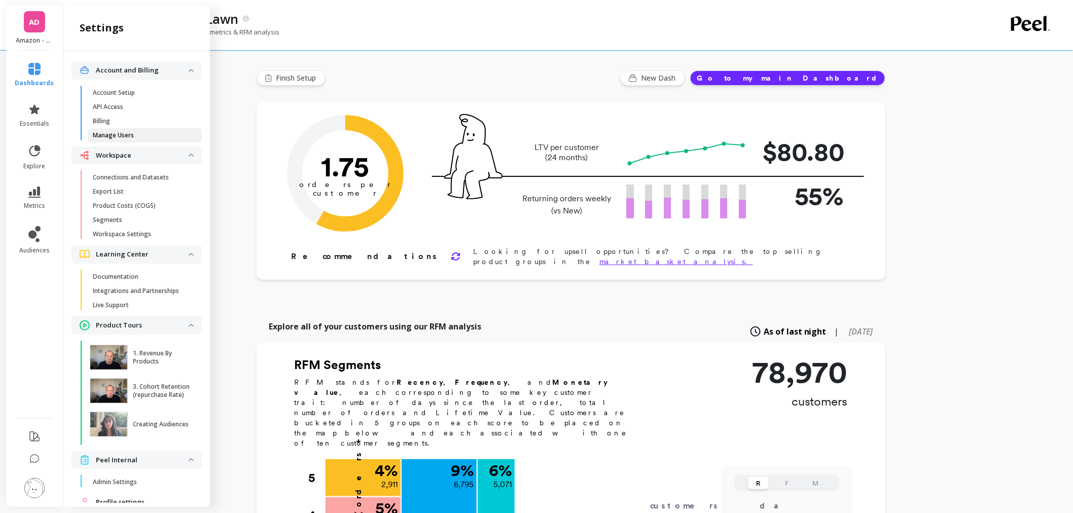
click at [154, 134] on span "Manage Users" at bounding box center [141, 135] width 97 height 8
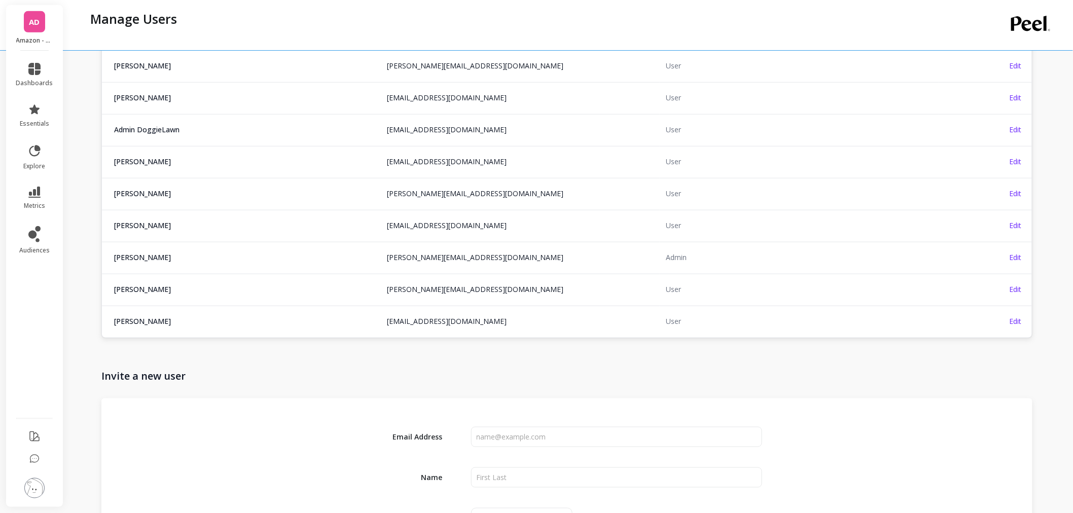
scroll to position [282, 0]
click at [27, 493] on img at bounding box center [34, 488] width 20 height 20
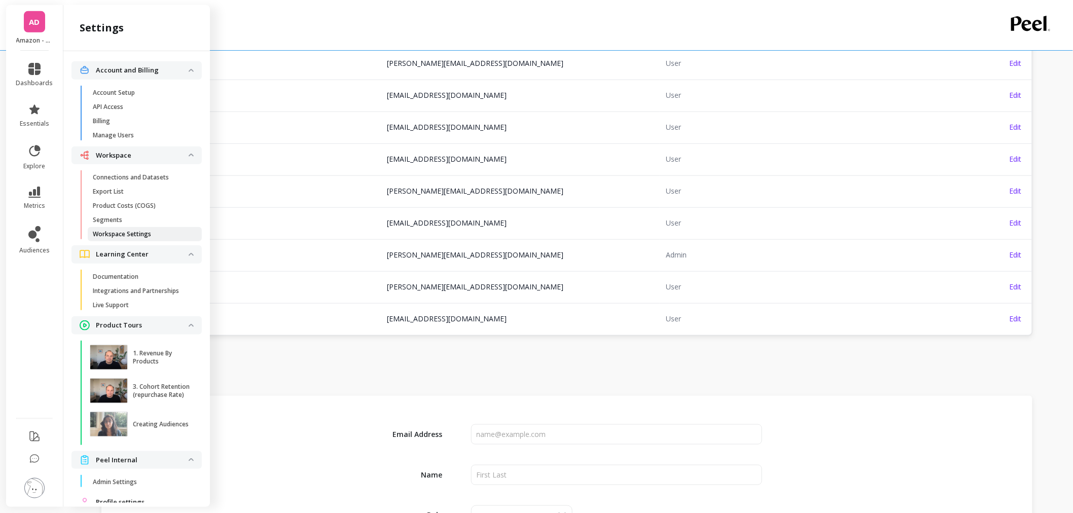
click at [120, 234] on p "Workspace Settings" at bounding box center [122, 234] width 58 height 8
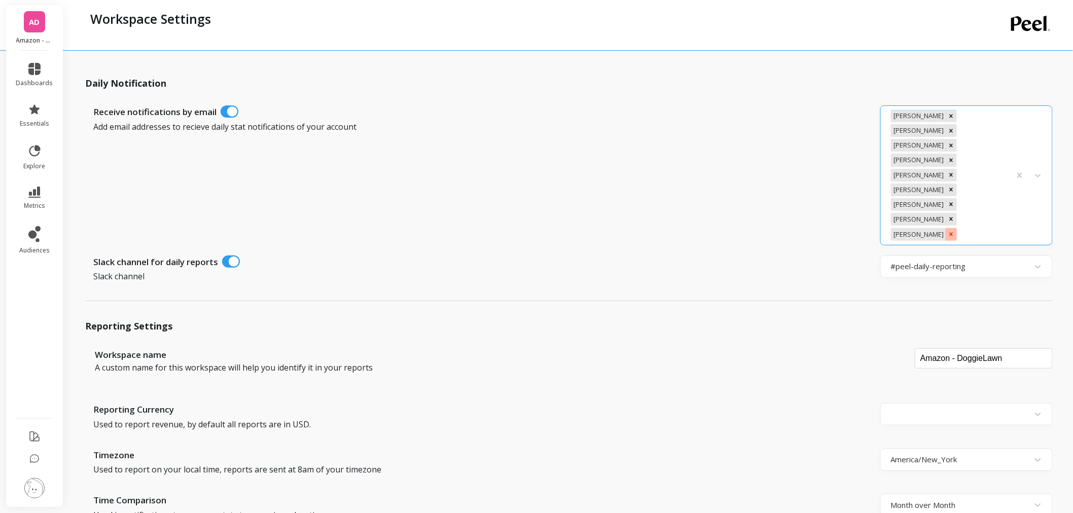
click at [948, 231] on icon "Remove Ashley Ho" at bounding box center [951, 234] width 7 height 7
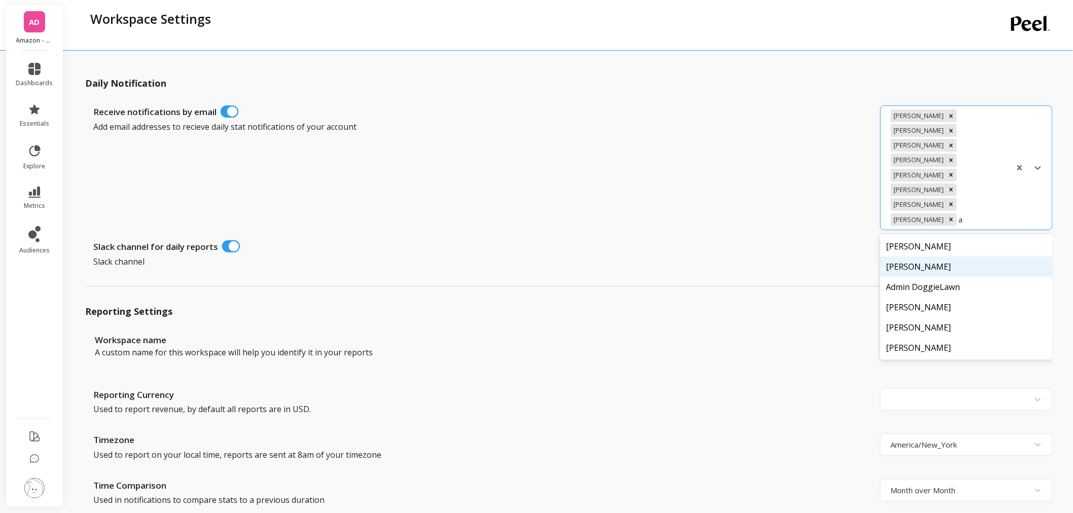
type input "as"
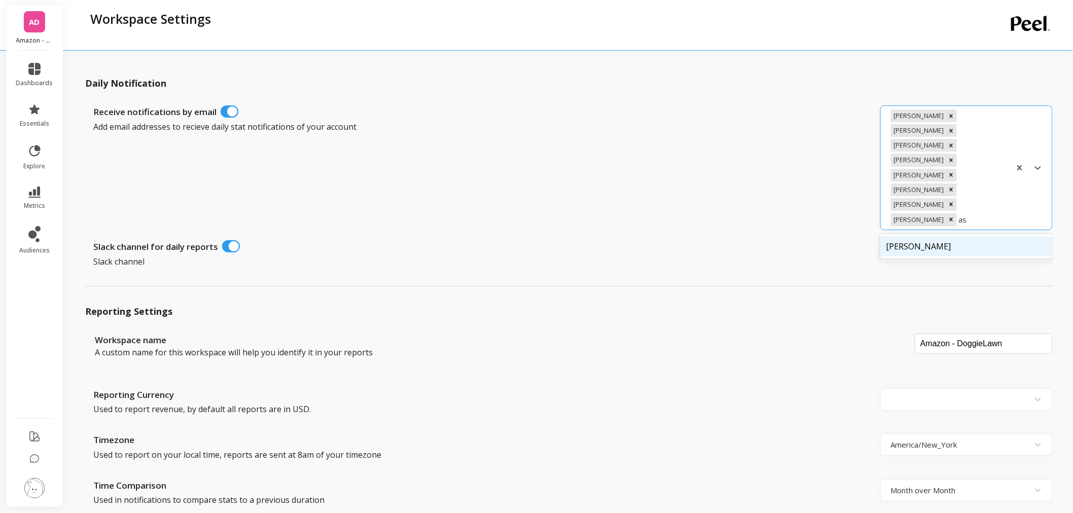
click at [950, 245] on div "[PERSON_NAME]" at bounding box center [967, 246] width 172 height 20
